Goal: Complete application form: Complete application form

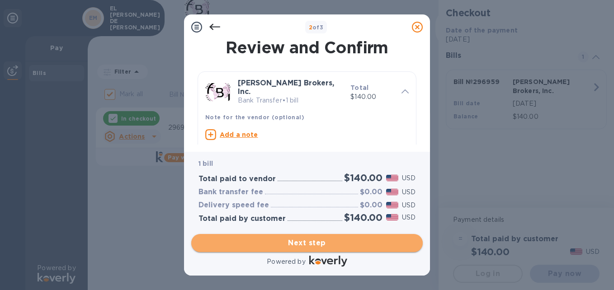
click at [296, 244] on span "Next step" at bounding box center [306, 243] width 217 height 11
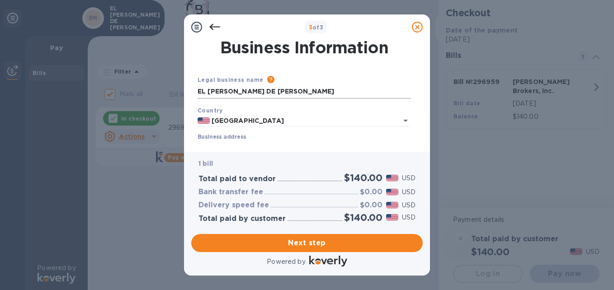
click at [313, 97] on input "EL [PERSON_NAME] DE [PERSON_NAME]" at bounding box center [303, 92] width 213 height 14
click at [312, 96] on input "EL [PERSON_NAME] DE [PERSON_NAME]" at bounding box center [303, 92] width 213 height 14
type input "LACTEOS CORVAL LLC"
type input "[STREET_ADDRESS][PERSON_NAME]"
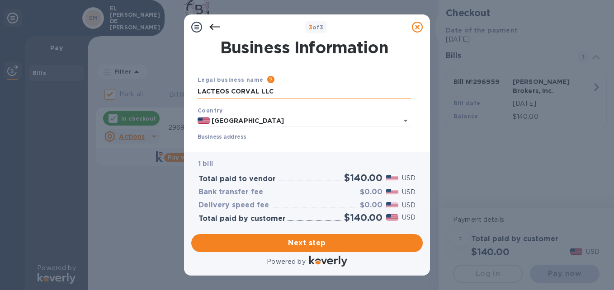
type input "91732"
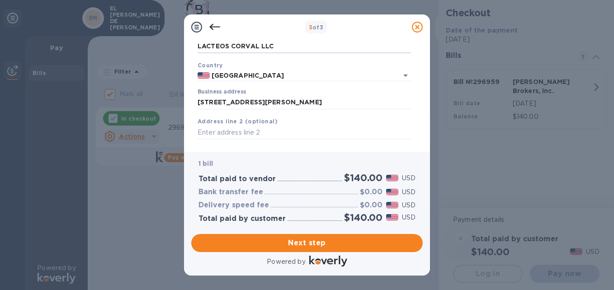
scroll to position [90, 0]
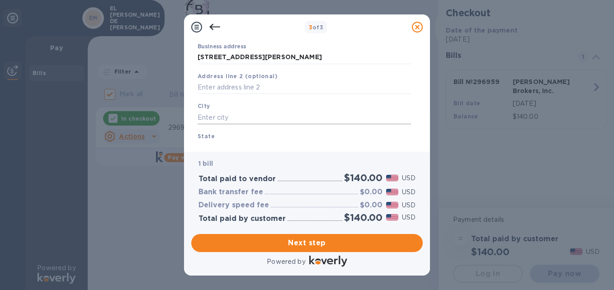
type input "LACTEOS CORVAL LLC"
click at [273, 122] on input "text" at bounding box center [303, 118] width 213 height 14
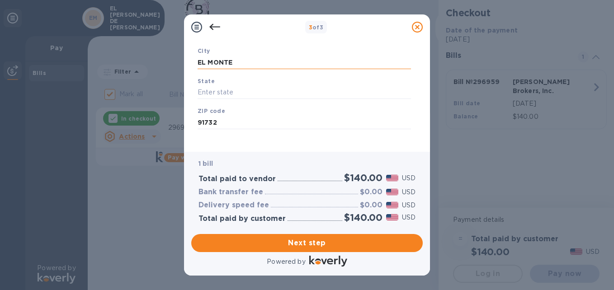
scroll to position [152, 0]
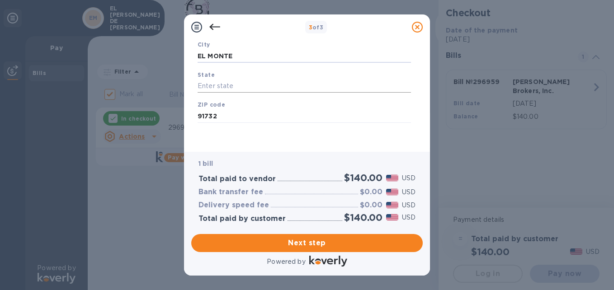
type input "EL MONTE"
click at [277, 84] on input "text" at bounding box center [303, 87] width 213 height 14
type input "CA"
click at [332, 244] on span "Next step" at bounding box center [306, 243] width 217 height 11
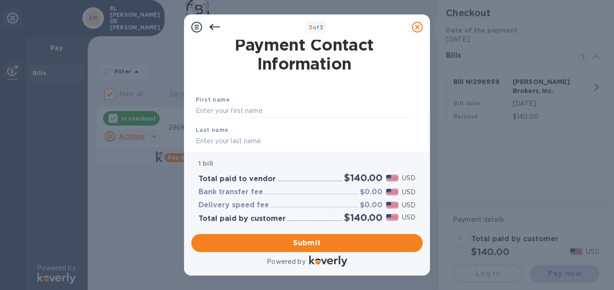
scroll to position [0, 0]
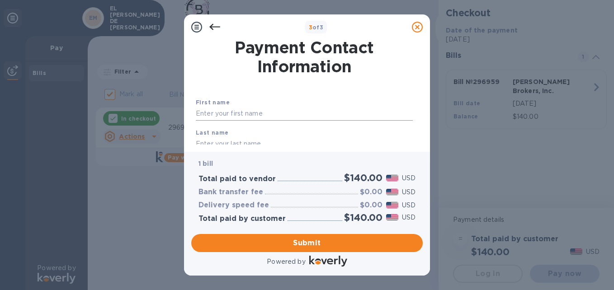
click at [277, 113] on input "text" at bounding box center [304, 114] width 217 height 14
type input "[PERSON_NAME]"
click at [202, 141] on input "text" at bounding box center [304, 144] width 217 height 14
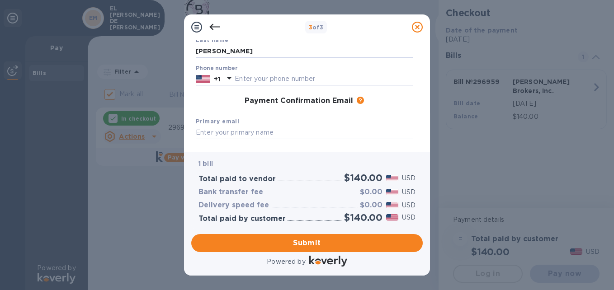
scroll to position [138, 0]
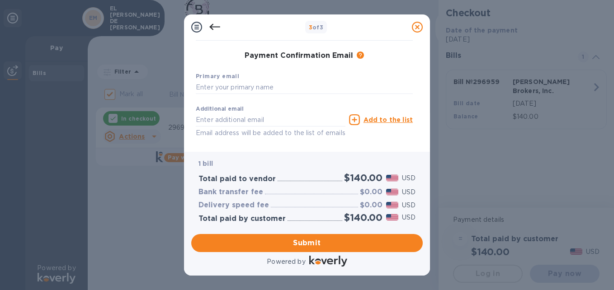
type input "[PERSON_NAME]"
click at [271, 88] on input "text" at bounding box center [304, 88] width 217 height 14
type input "[EMAIL_ADDRESS][DOMAIN_NAME]"
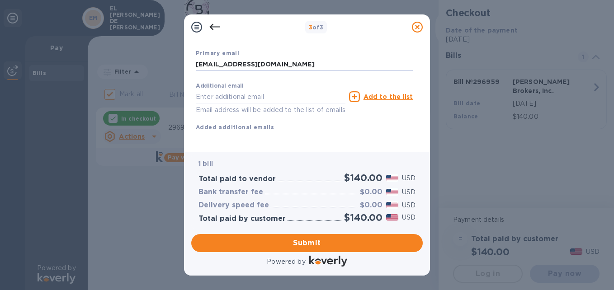
scroll to position [173, 0]
click at [335, 240] on span "Submit" at bounding box center [306, 243] width 217 height 11
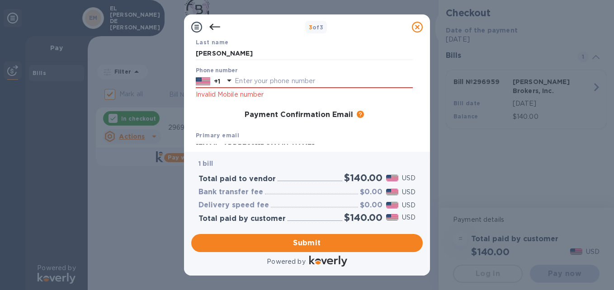
scroll to position [45, 0]
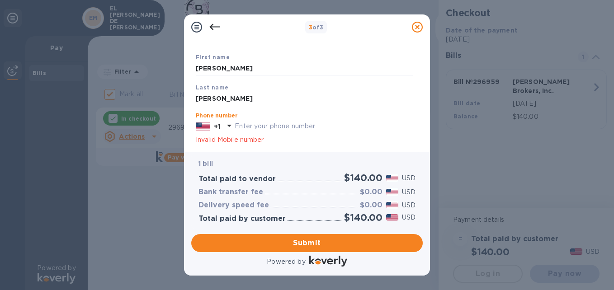
click at [320, 126] on input "text" at bounding box center [324, 127] width 178 height 14
type input "4244004897"
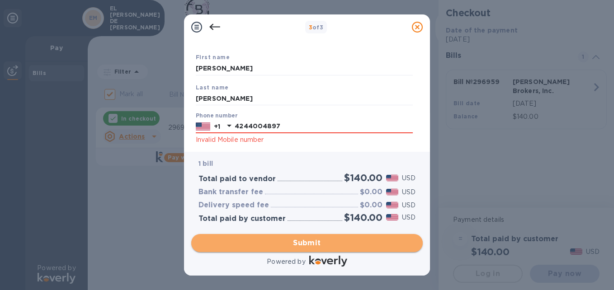
click at [220, 240] on span "Submit" at bounding box center [306, 243] width 217 height 11
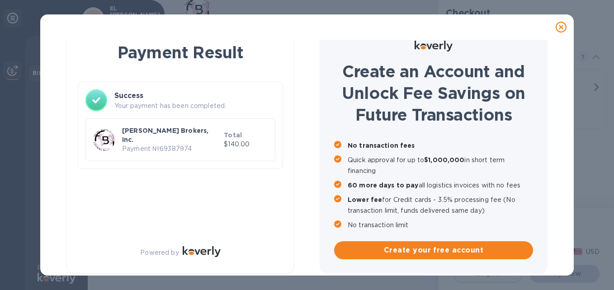
checkbox input "false"
